Goal: Task Accomplishment & Management: Use online tool/utility

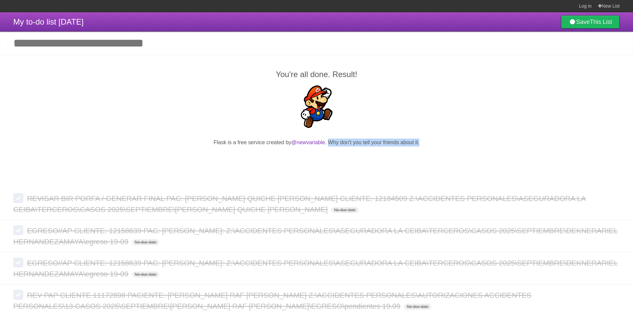
drag, startPoint x: 420, startPoint y: 142, endPoint x: 329, endPoint y: 145, distance: 90.7
click at [329, 145] on p "Flask is a free service created by @newvariable . Why don't you tell your frien…" at bounding box center [316, 142] width 606 height 8
drag, startPoint x: 291, startPoint y: 142, endPoint x: 212, endPoint y: 147, distance: 79.5
click at [212, 146] on p "Flask is a free service created by @newvariable . Why don't you tell your frien…" at bounding box center [316, 142] width 606 height 8
drag, startPoint x: 277, startPoint y: 75, endPoint x: 361, endPoint y: 72, distance: 84.4
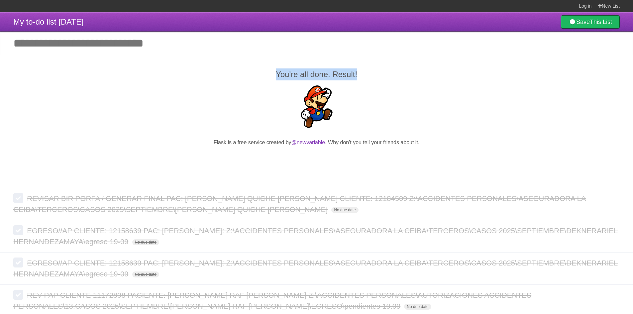
click at [361, 72] on h2 "You're all done. Result!" at bounding box center [316, 74] width 606 height 12
click at [358, 79] on h2 "You're all done. Result!" at bounding box center [316, 74] width 606 height 12
drag, startPoint x: 356, startPoint y: 76, endPoint x: 278, endPoint y: 79, distance: 78.7
click at [278, 79] on h2 "You're all done. Result!" at bounding box center [316, 74] width 606 height 12
click at [256, 79] on h2 "You're all done. Result!" at bounding box center [316, 74] width 606 height 12
